Goal: Obtain resource: Download file/media

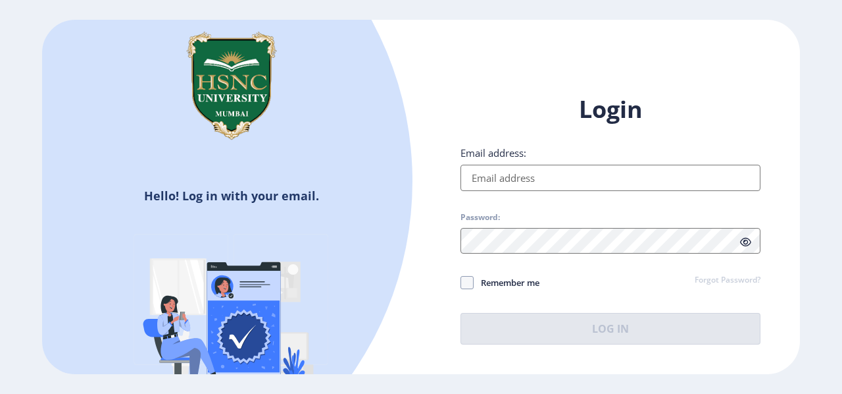
click at [508, 184] on input "Email address:" at bounding box center [611, 178] width 300 height 26
type input "[EMAIL_ADDRESS][DOMAIN_NAME]"
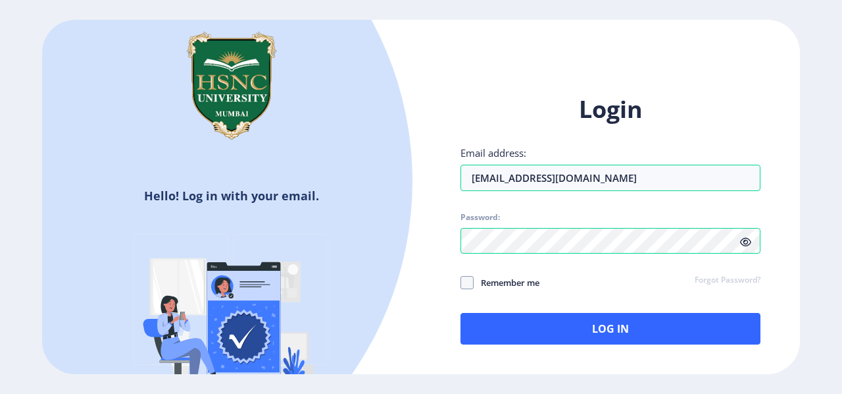
click at [475, 277] on span "Remember me" at bounding box center [507, 282] width 66 height 16
click at [461, 282] on input "Remember me" at bounding box center [461, 282] width 1 height 1
checkbox input "true"
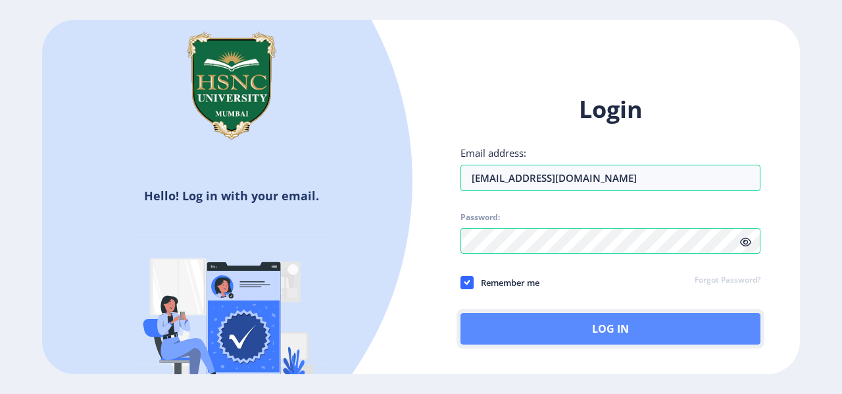
click at [538, 323] on button "Log In" at bounding box center [611, 329] width 300 height 32
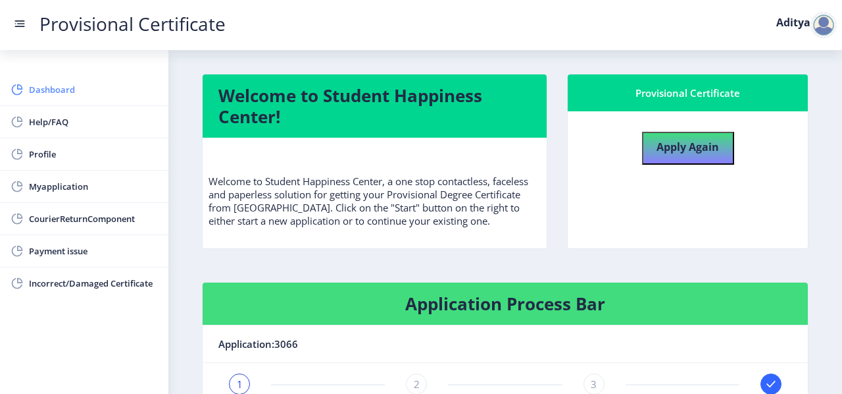
click at [66, 96] on span "Dashboard" at bounding box center [93, 90] width 129 height 16
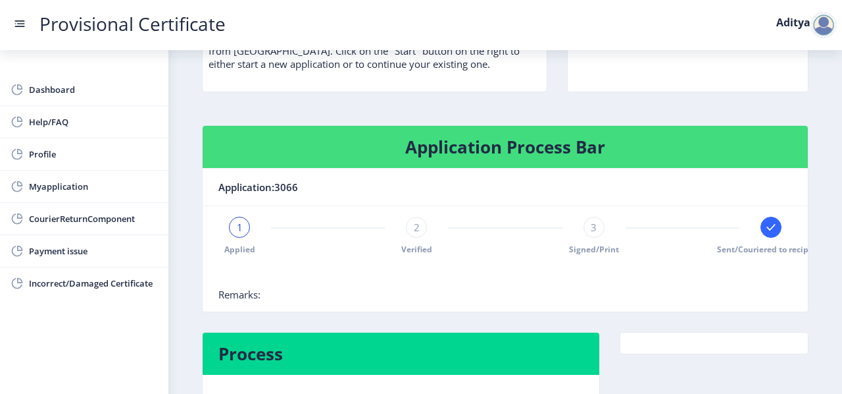
scroll to position [0, 16]
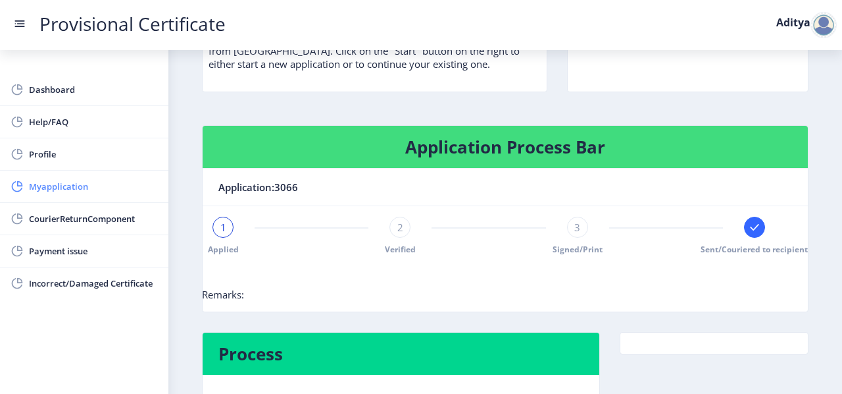
click at [69, 179] on span "Myapplication" at bounding box center [93, 186] width 129 height 16
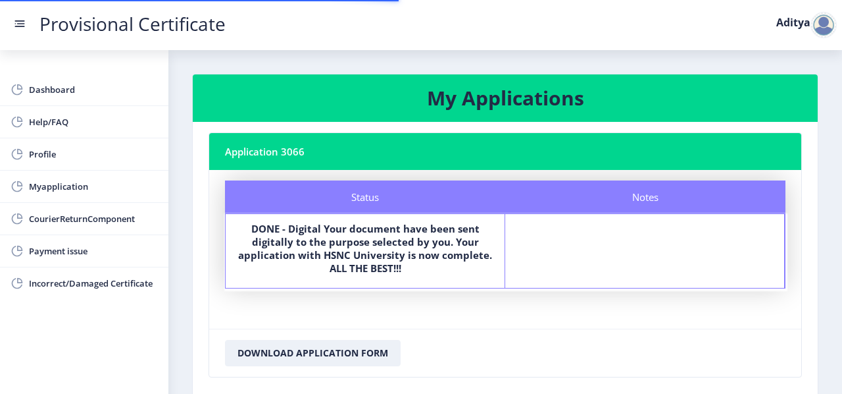
scroll to position [80, 0]
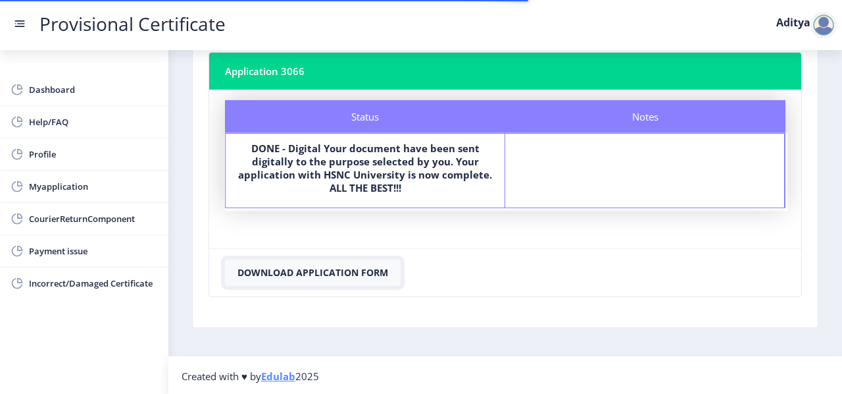
click at [315, 274] on button "Download Application Form" at bounding box center [313, 272] width 176 height 26
